Goal: Task Accomplishment & Management: Use online tool/utility

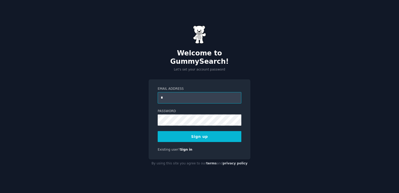
type input "**********"
drag, startPoint x: 212, startPoint y: 127, endPoint x: 212, endPoint y: 130, distance: 3.6
click at [212, 131] on button "Sign up" at bounding box center [200, 136] width 84 height 11
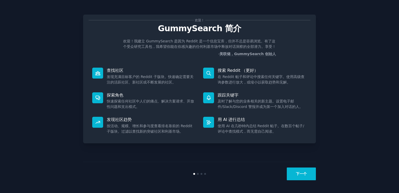
click at [296, 173] on button "下一个" at bounding box center [301, 173] width 29 height 13
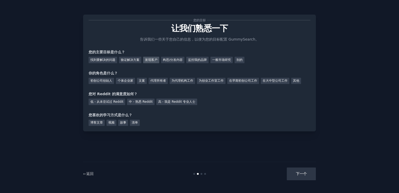
click at [152, 58] on div "发现客户" at bounding box center [151, 60] width 16 height 6
click at [300, 80] on div "其他" at bounding box center [296, 81] width 10 height 6
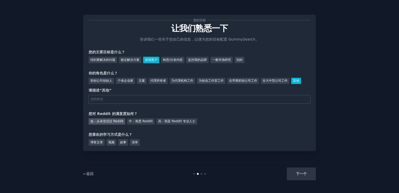
click at [111, 122] on div "低 - 从未尝试过 Reddit" at bounding box center [107, 121] width 37 height 6
click at [110, 144] on div "视频" at bounding box center [112, 142] width 10 height 6
click at [100, 143] on div "博客文章" at bounding box center [97, 142] width 16 height 6
click at [109, 142] on div "视频" at bounding box center [112, 142] width 10 height 6
click at [306, 170] on div "下一个" at bounding box center [277, 173] width 78 height 13
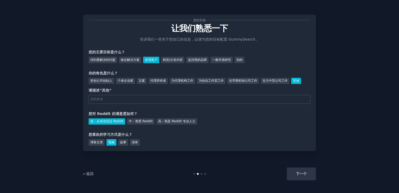
click at [301, 177] on div "下一个" at bounding box center [277, 173] width 78 height 13
click at [297, 174] on div "下一个" at bounding box center [277, 173] width 78 height 13
drag, startPoint x: 297, startPoint y: 174, endPoint x: 294, endPoint y: 176, distance: 3.9
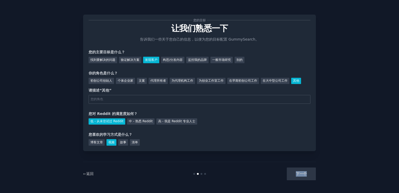
click at [294, 176] on div "下一个" at bounding box center [277, 173] width 78 height 13
click at [329, 177] on div "您的目标 让我们熟悉一下 告诉我们一些关于您自己的信息，以便为您的目标配置 GummySearch。 您的主要目标是什么？ 找到要解决的问题 验证解决方案 发…" at bounding box center [199, 96] width 385 height 178
click at [308, 174] on div "下一个" at bounding box center [277, 173] width 78 height 13
click at [125, 100] on input "text" at bounding box center [200, 99] width 222 height 9
type input "g"
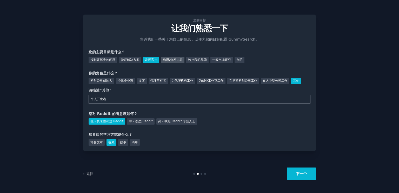
type input "个人开发者"
click at [175, 60] on div "构思/分发内容" at bounding box center [172, 60] width 23 height 6
click at [157, 61] on div "发现客户" at bounding box center [151, 60] width 16 height 6
click at [298, 173] on button "下一个" at bounding box center [301, 173] width 29 height 13
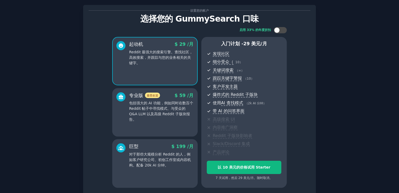
scroll to position [26, 0]
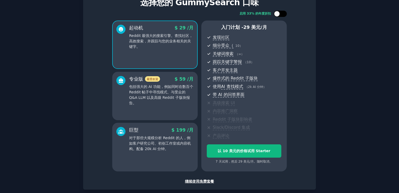
click at [282, 15] on div at bounding box center [283, 13] width 3 height 3
click at [282, 15] on div at bounding box center [284, 14] width 6 height 6
checkbox input "false"
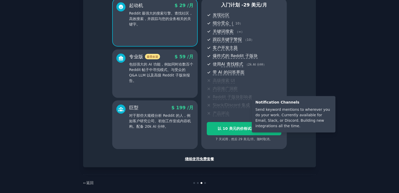
scroll to position [53, 0]
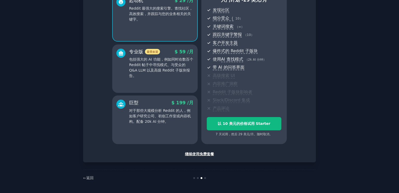
click at [208, 153] on div "继续使用免费套餐" at bounding box center [200, 153] width 222 height 5
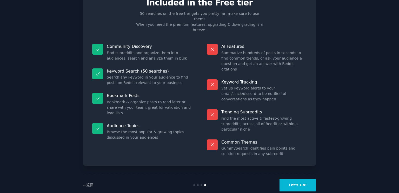
scroll to position [4, 0]
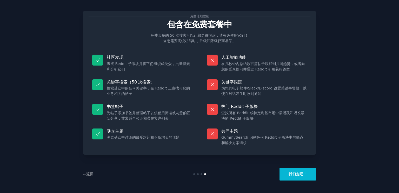
click at [297, 173] on button "我们走吧！" at bounding box center [298, 174] width 36 height 13
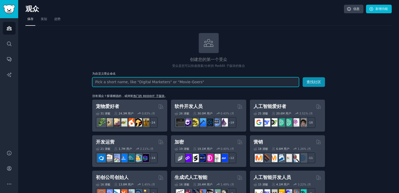
click at [145, 82] on input "text" at bounding box center [195, 82] width 207 height 10
type input "C"
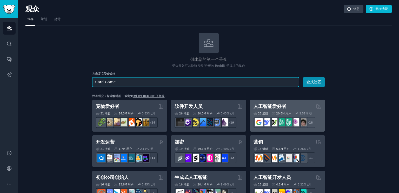
type input "Card Game"
click at [303, 77] on button "查找社区" at bounding box center [314, 82] width 22 height 10
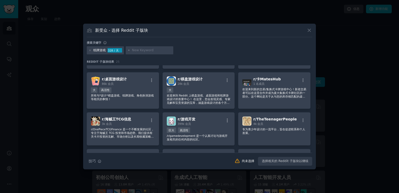
scroll to position [195, 0]
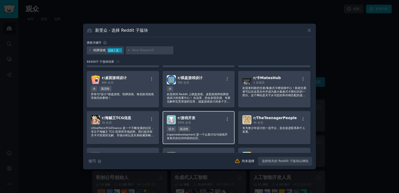
click at [205, 121] on div "r/游戏开发 399k 会员" at bounding box center [199, 119] width 64 height 9
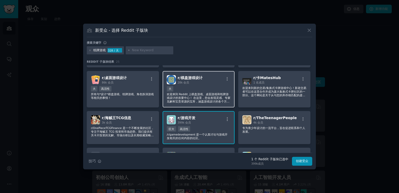
click at [211, 94] on p "欢迎来到 Reddit 上棋盘游戏、桌面游戏和纸牌游戏设计的首要中心！ 在这里，您会发现灵感、专家见解和宝贵资源的宝库，涵盖游戏设计的各个方面，从构思到制作、…" at bounding box center [199, 97] width 64 height 11
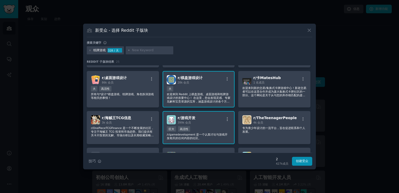
click at [214, 90] on div "大" at bounding box center [199, 89] width 64 height 6
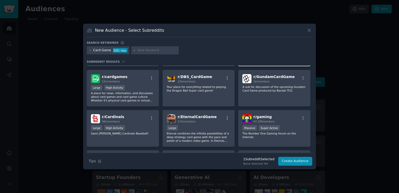
scroll to position [52, 0]
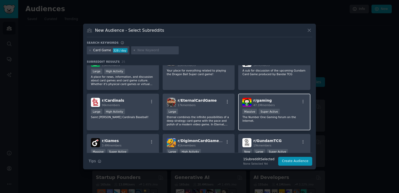
click at [292, 100] on div "r/ gaming 47.1M members" at bounding box center [274, 102] width 64 height 9
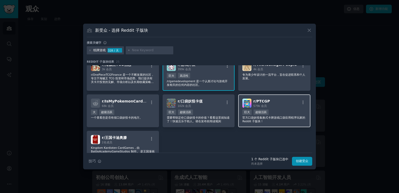
scroll to position [247, 0]
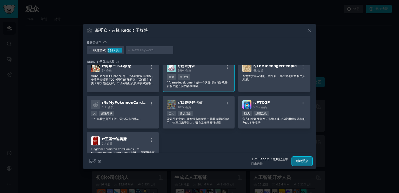
click at [302, 159] on button "创建受众" at bounding box center [302, 161] width 20 height 9
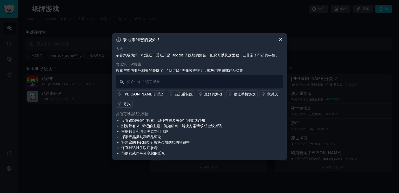
click at [185, 64] on div "大约 恭喜您成为第一批观众！受众只是 Reddit 子版块的集合，但您可以从这里做一些非常了不起的事情。 尝试第一次搜索 搜索与您的业务相关的关键字、“我讨厌…" at bounding box center [199, 101] width 167 height 110
click at [204, 97] on div "最好的游戏" at bounding box center [213, 93] width 18 height 5
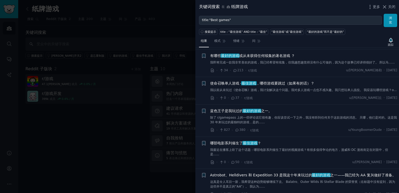
scroll to position [338, 0]
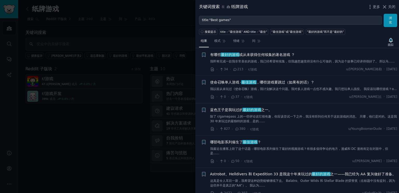
click at [126, 129] on div at bounding box center [199, 96] width 399 height 193
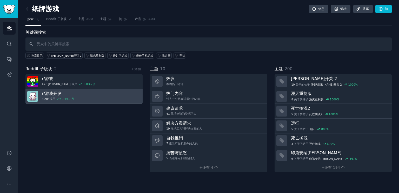
click at [68, 97] on div "0.4% / 月" at bounding box center [68, 99] width 12 height 4
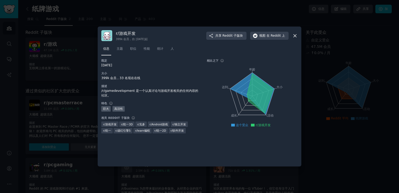
click at [79, 81] on div at bounding box center [199, 96] width 399 height 193
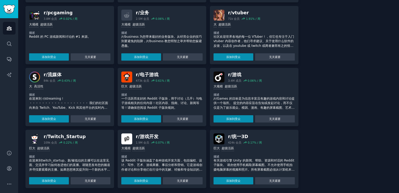
scroll to position [154, 0]
